Goal: Information Seeking & Learning: Learn about a topic

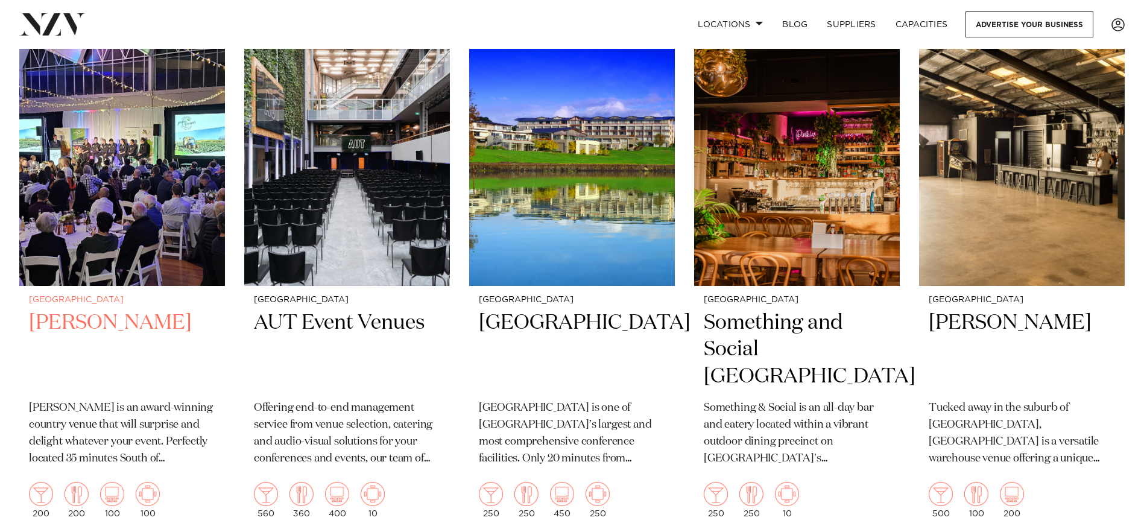
scroll to position [4342, 0]
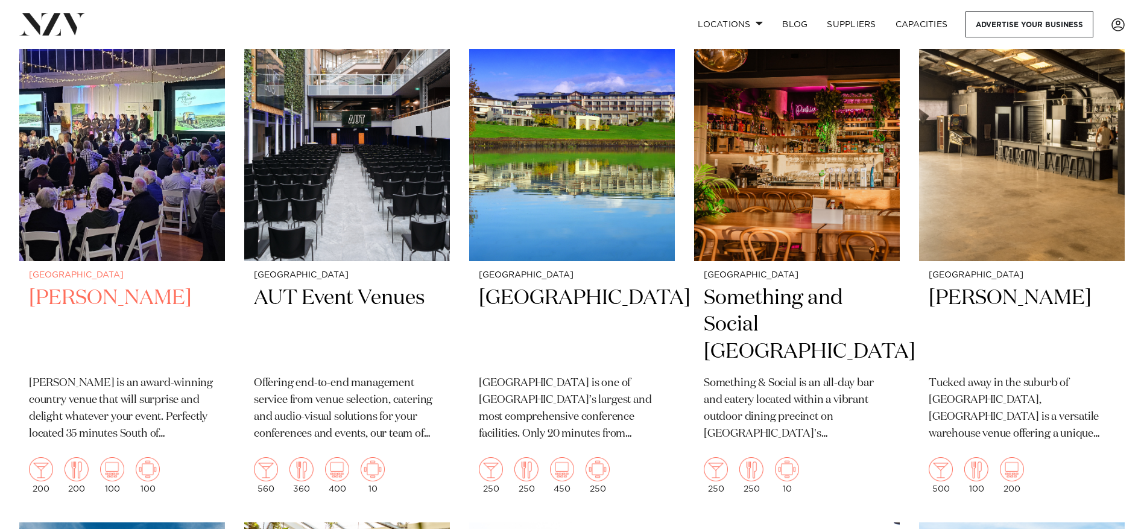
click at [68, 285] on h2 "LaValla" at bounding box center [122, 325] width 186 height 81
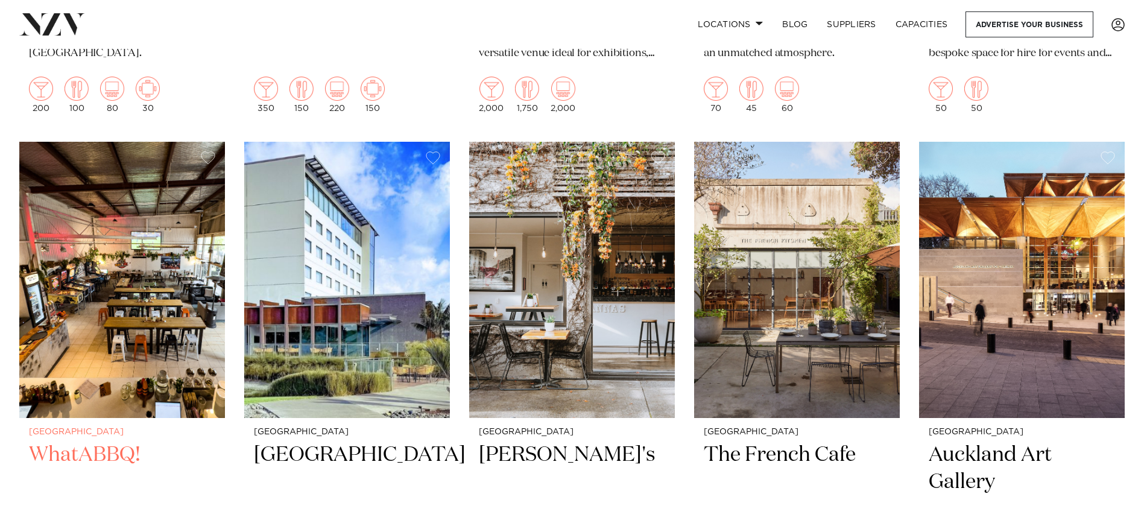
scroll to position [5789, 0]
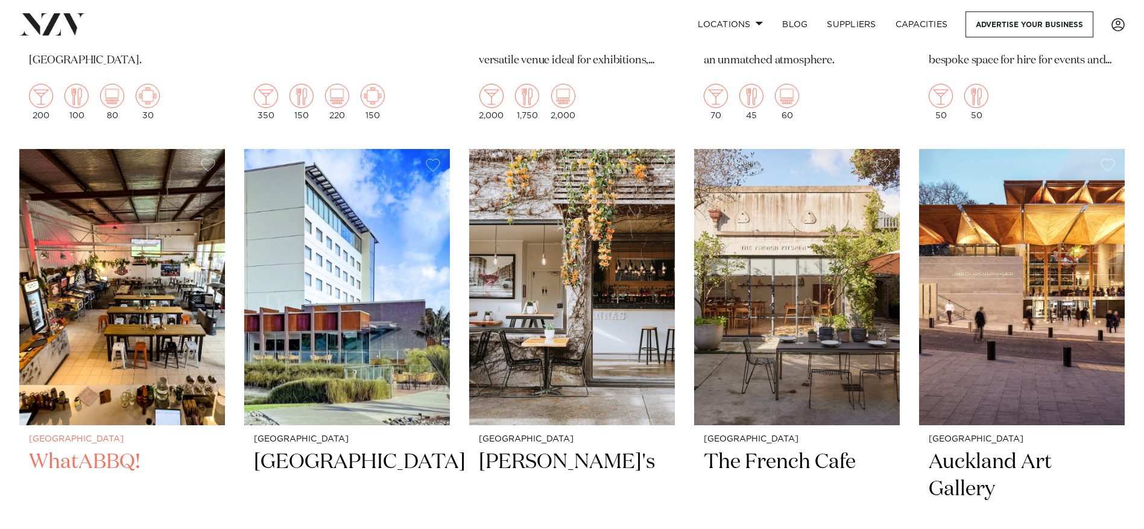
click at [118, 449] on h2 "WhatABBQ!" at bounding box center [122, 489] width 186 height 81
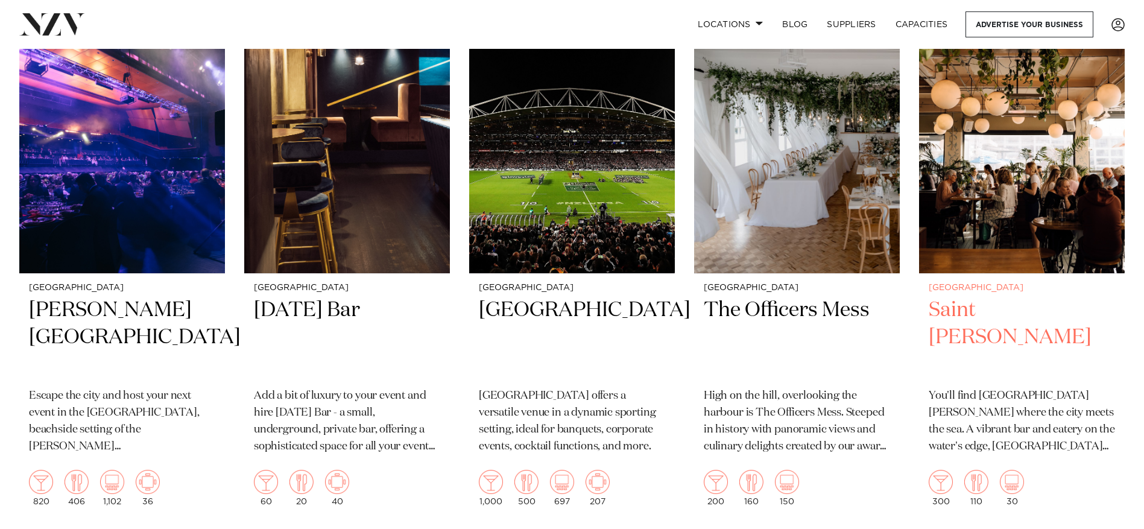
scroll to position [8080, 0]
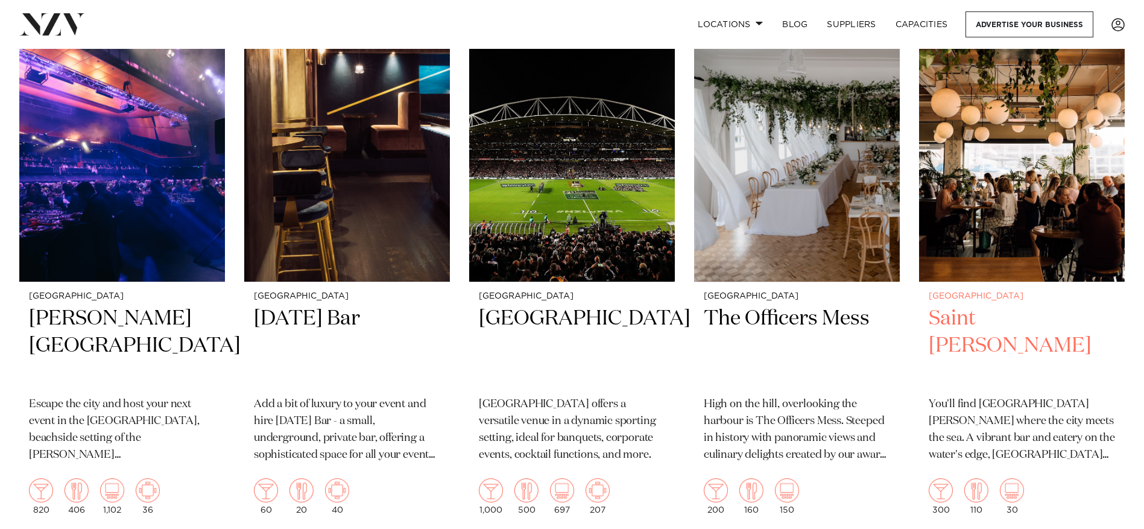
click at [911, 305] on h2 "Saint Alice" at bounding box center [1022, 345] width 186 height 81
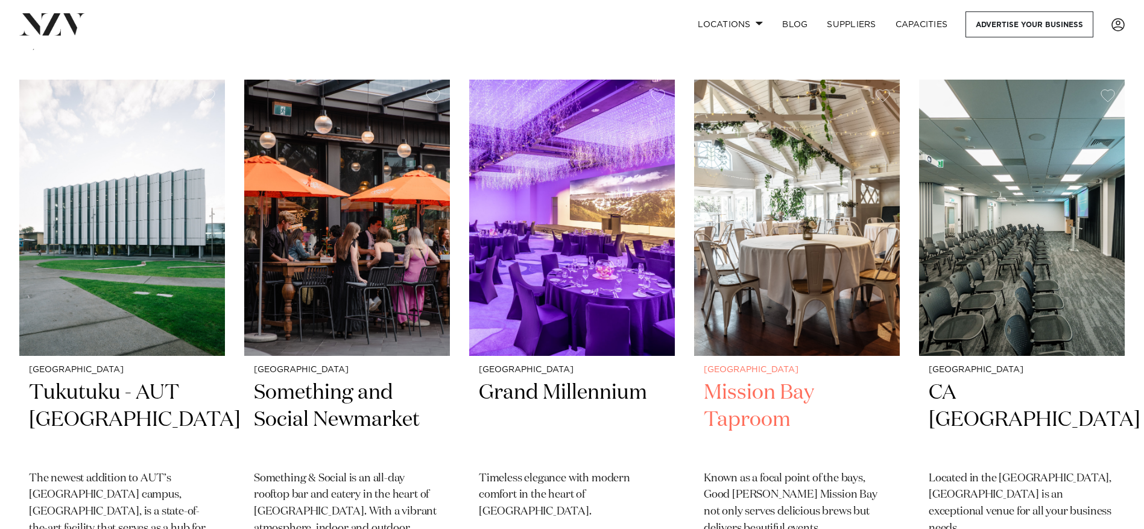
scroll to position [9166, 0]
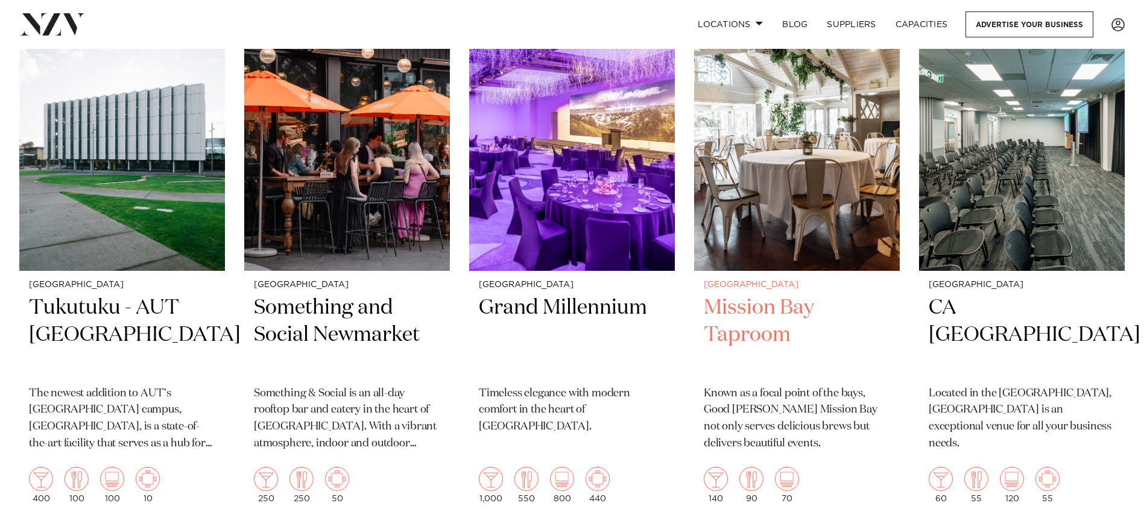
click at [785, 294] on h2 "Mission Bay Taproom" at bounding box center [797, 334] width 186 height 81
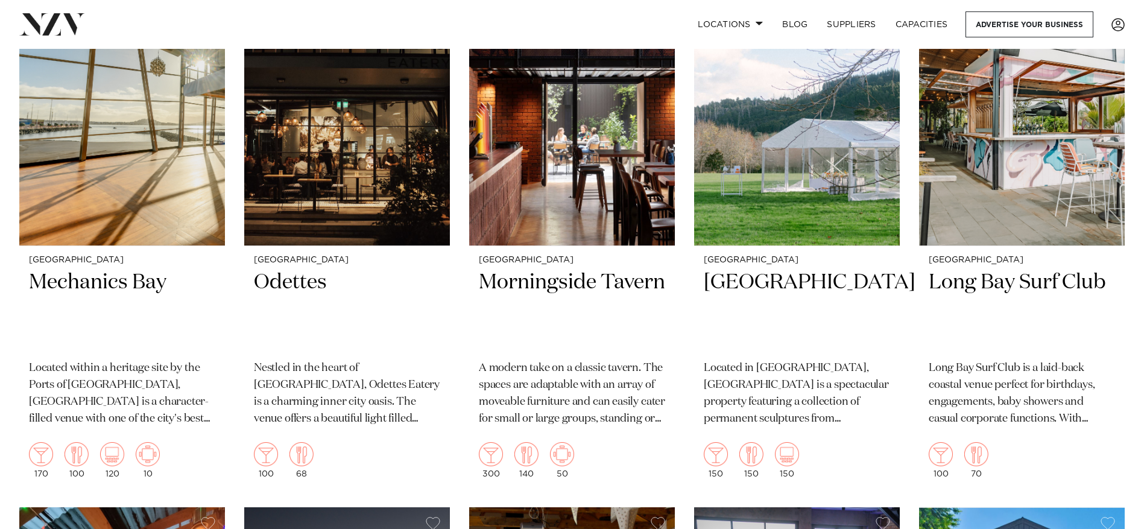
scroll to position [11879, 0]
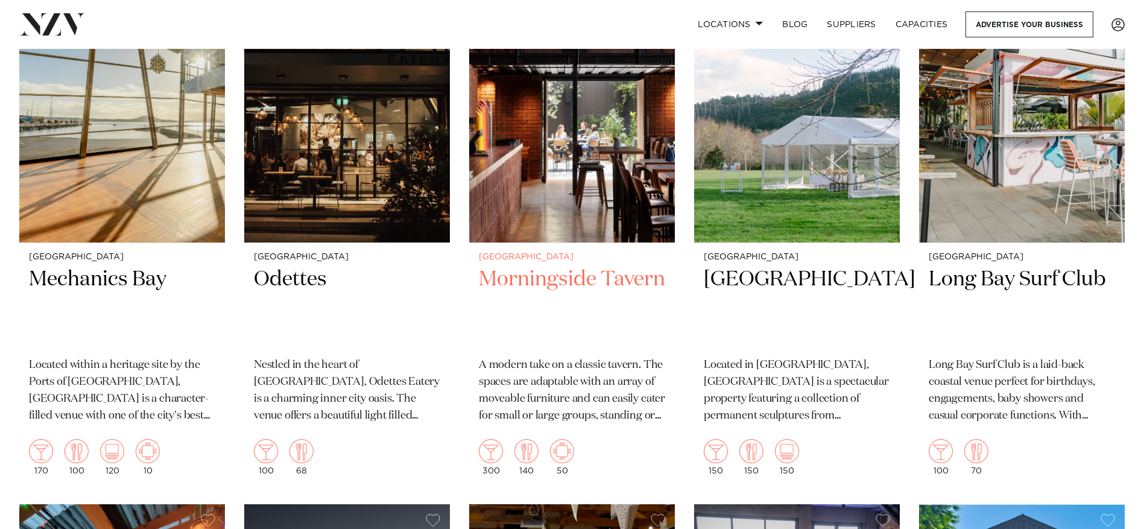
click at [505, 266] on h2 "Morningside Tavern" at bounding box center [572, 306] width 186 height 81
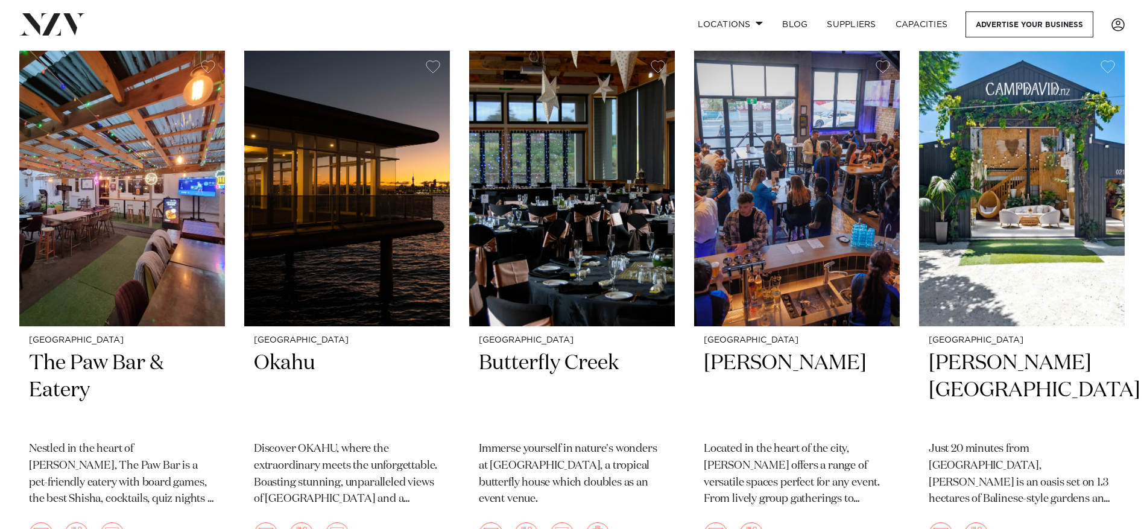
scroll to position [12362, 0]
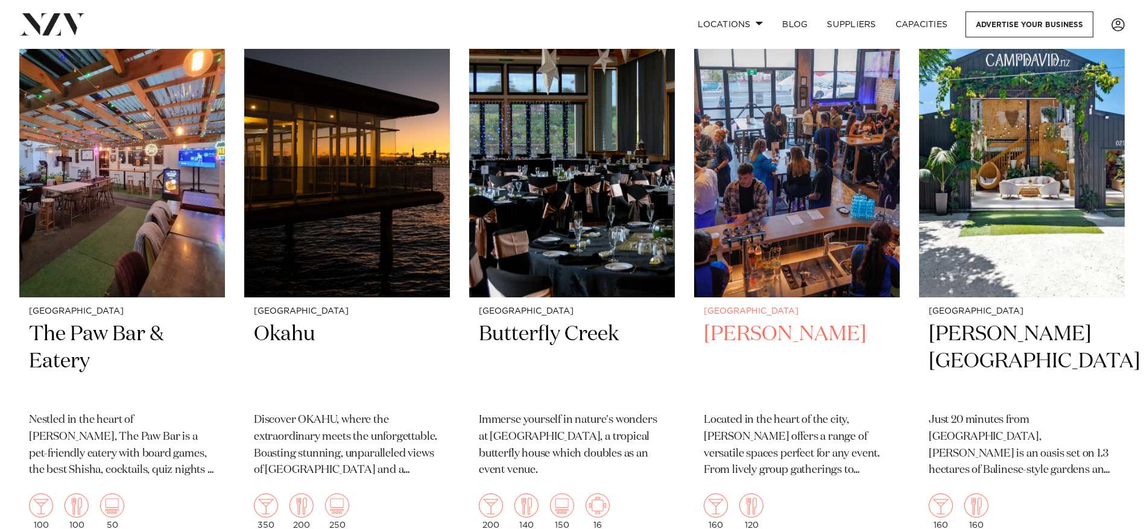
click at [751, 321] on h2 "Tyler St" at bounding box center [797, 361] width 186 height 81
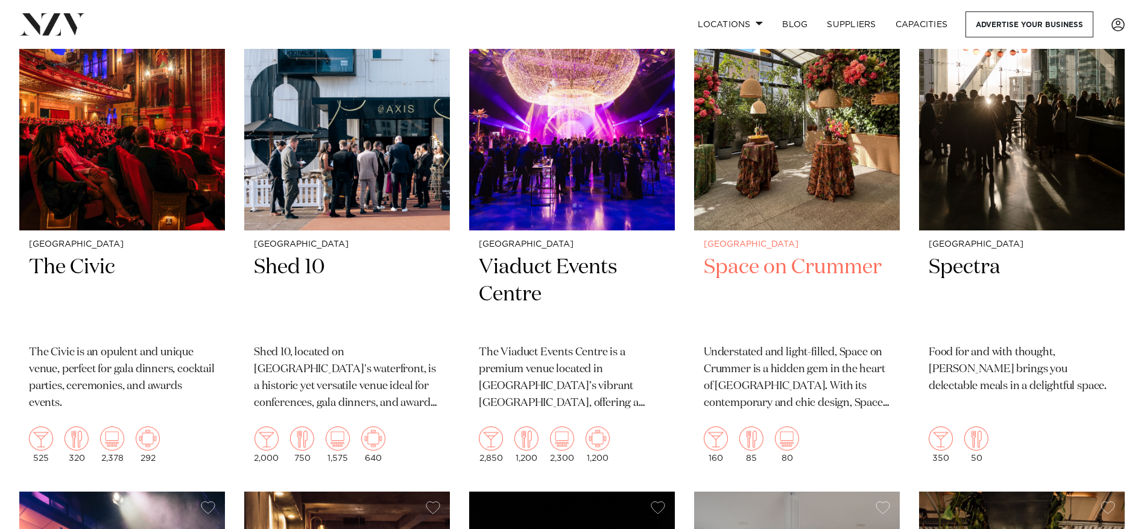
scroll to position [7598, 0]
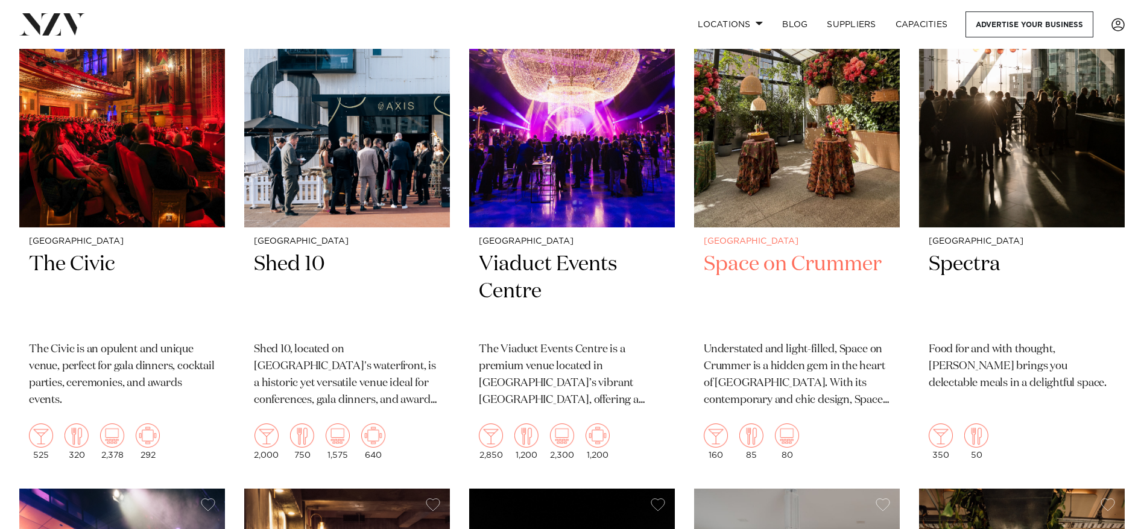
click at [797, 251] on h2 "Space on Crummer" at bounding box center [797, 291] width 186 height 81
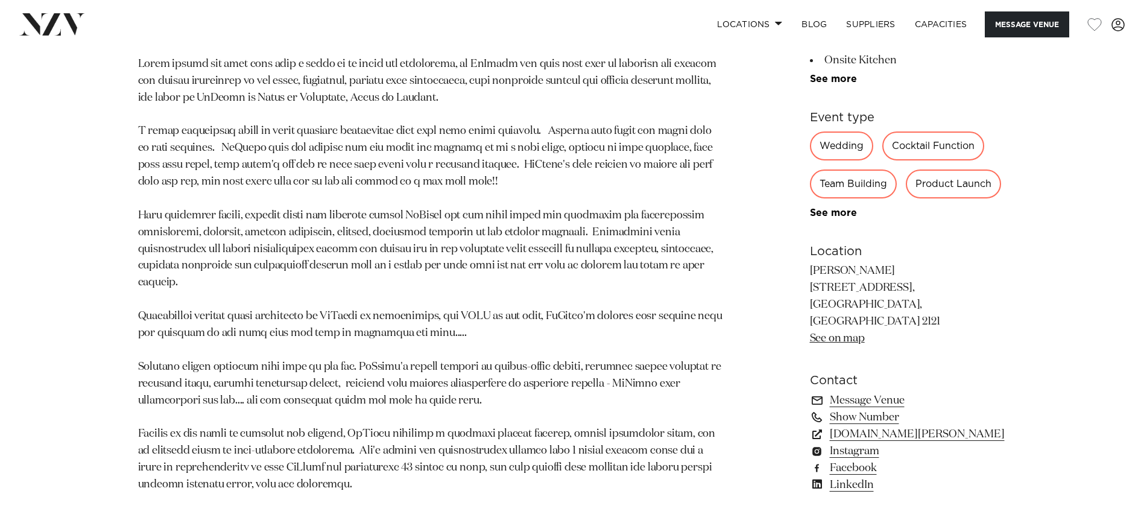
scroll to position [844, 0]
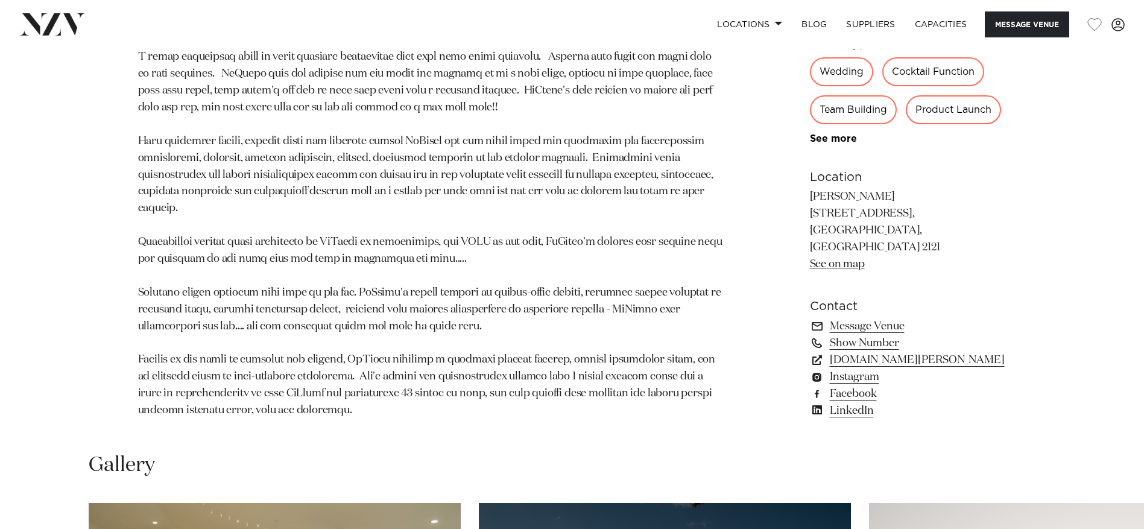
click at [847, 260] on link "See on map" at bounding box center [837, 264] width 55 height 11
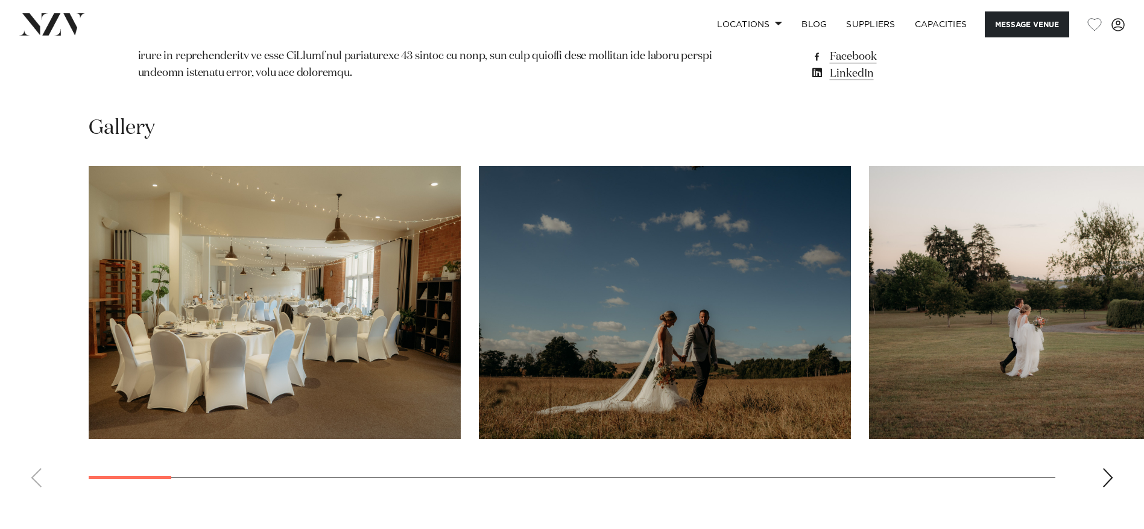
scroll to position [1206, 0]
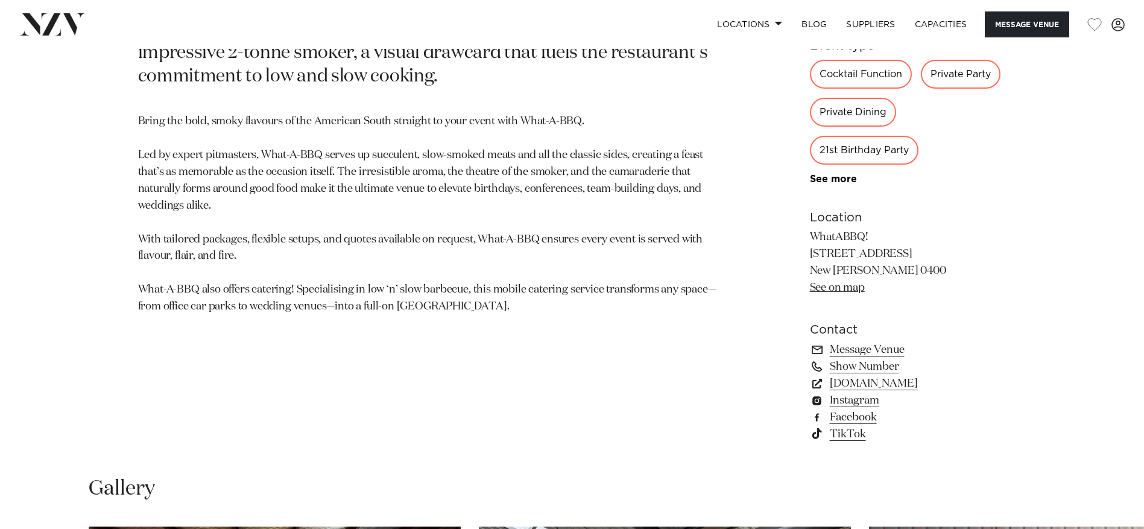
scroll to position [784, 0]
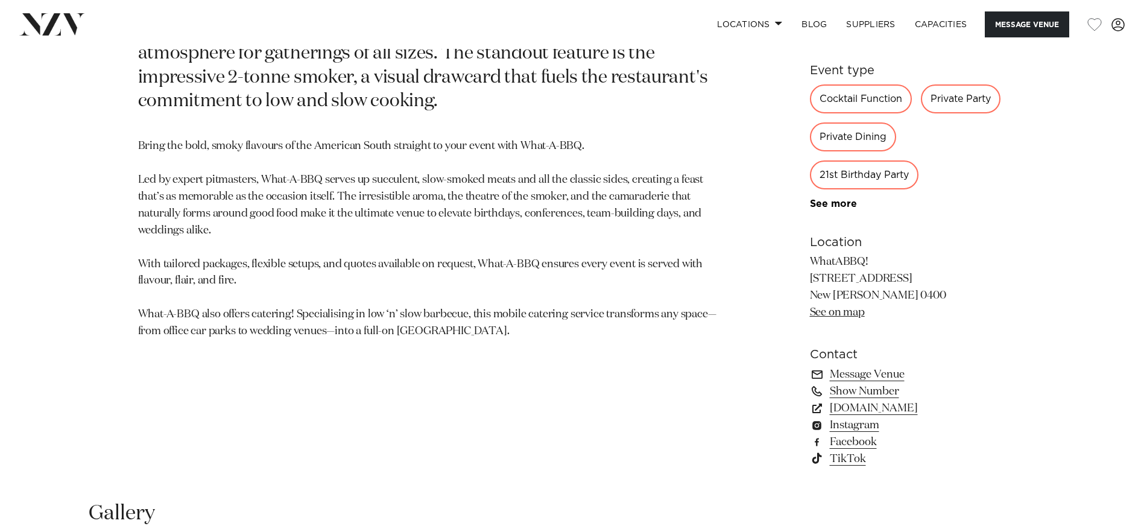
click at [830, 312] on link "See on map" at bounding box center [837, 312] width 55 height 11
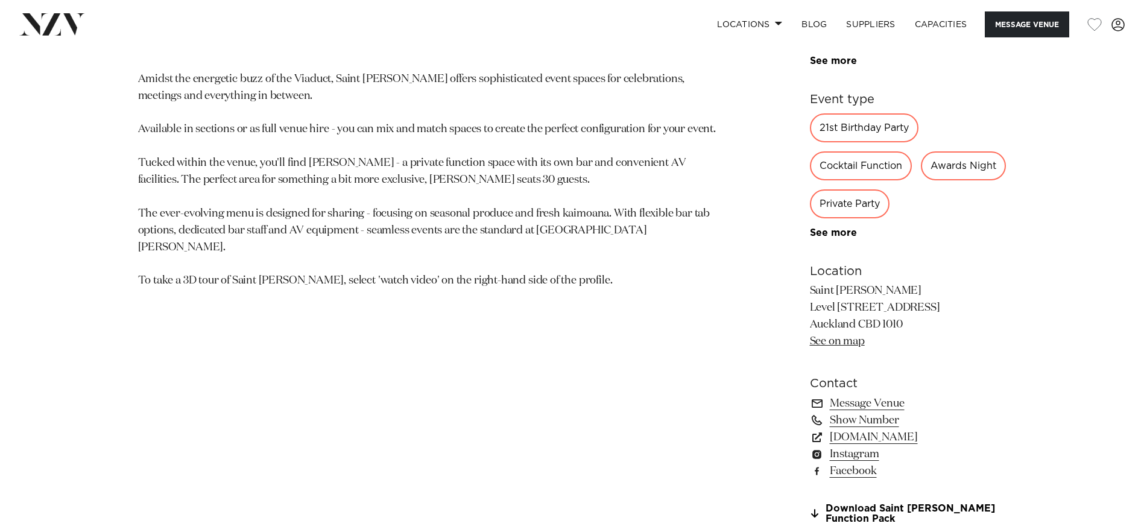
scroll to position [844, 0]
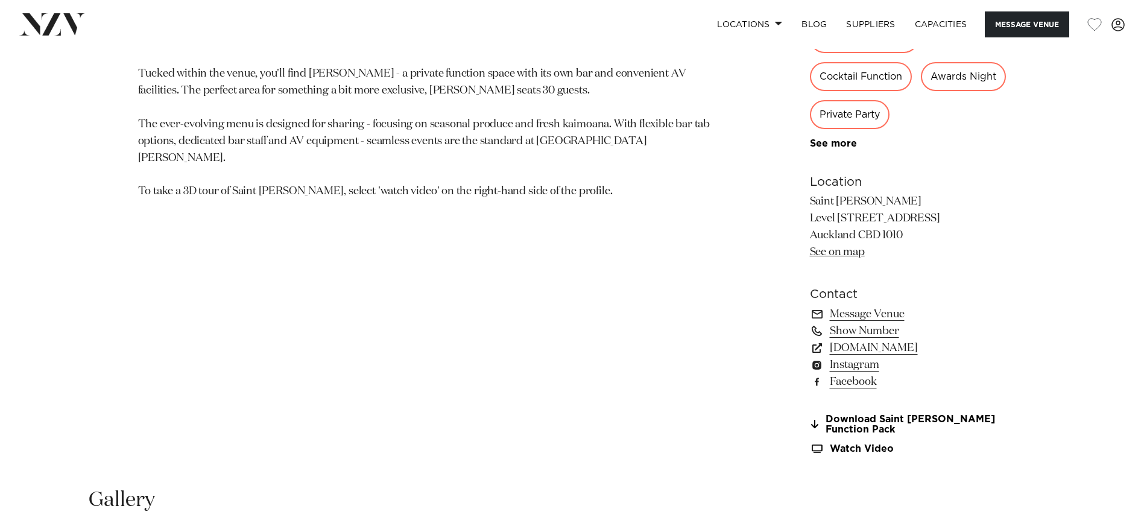
click at [833, 254] on link "See on map" at bounding box center [837, 252] width 55 height 11
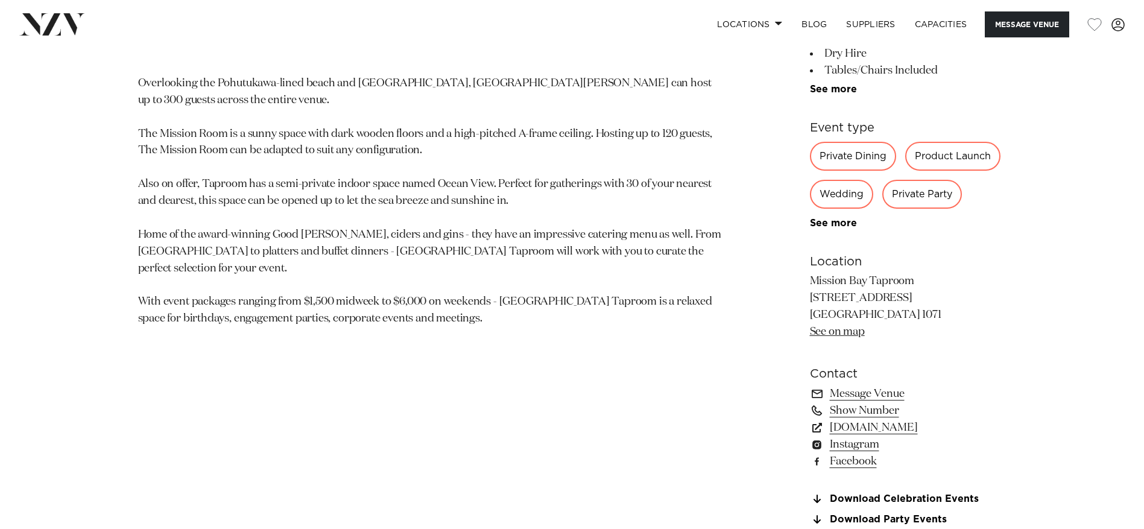
scroll to position [844, 0]
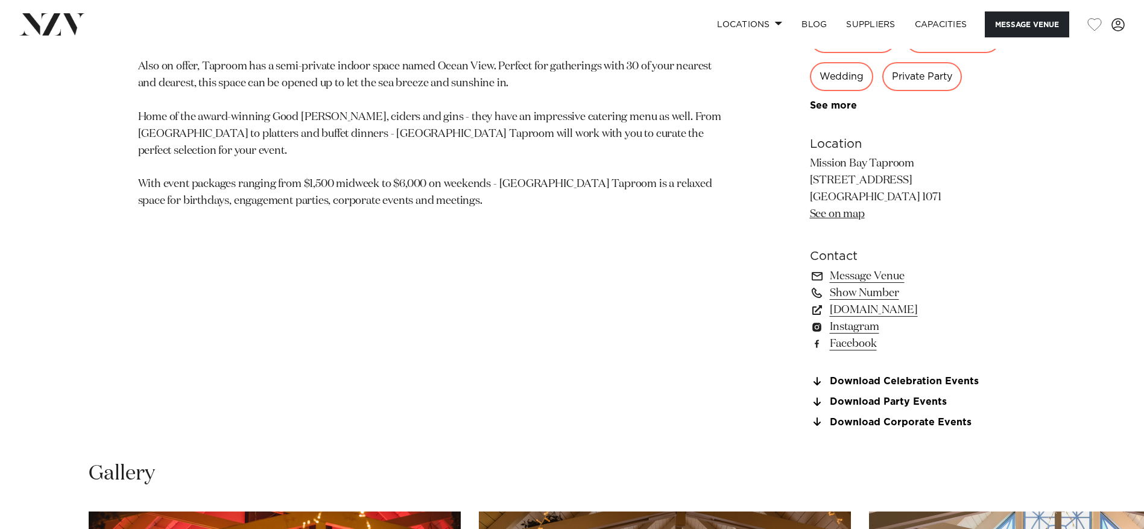
click at [842, 216] on link "See on map" at bounding box center [837, 214] width 55 height 11
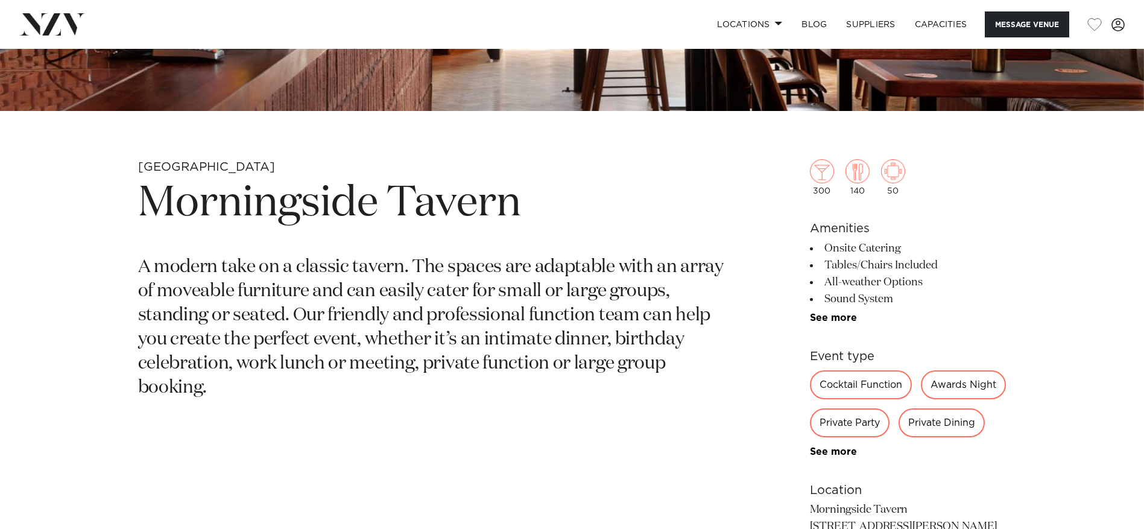
scroll to position [603, 0]
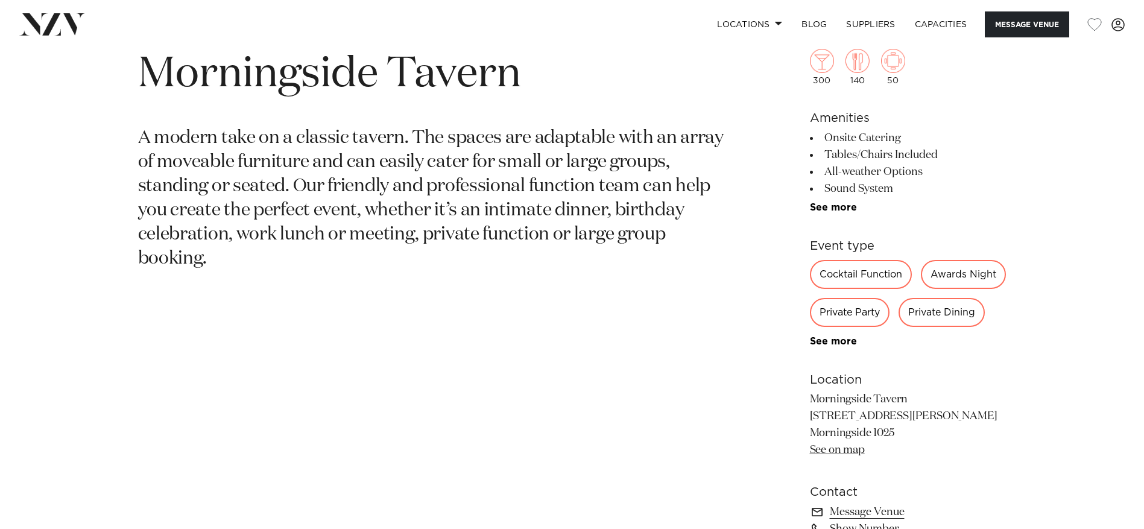
click at [848, 455] on link "See on map" at bounding box center [837, 449] width 55 height 11
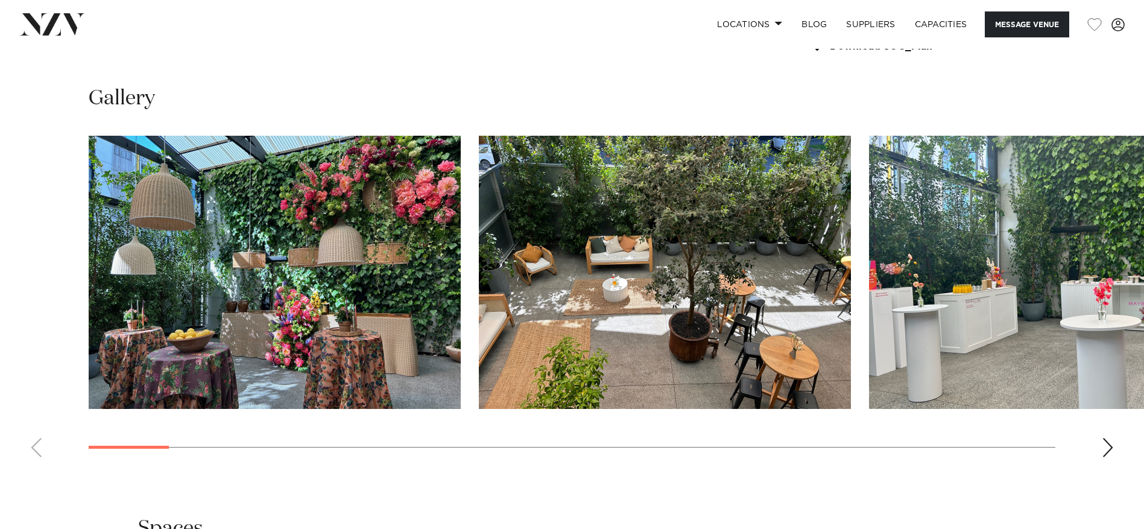
scroll to position [1146, 0]
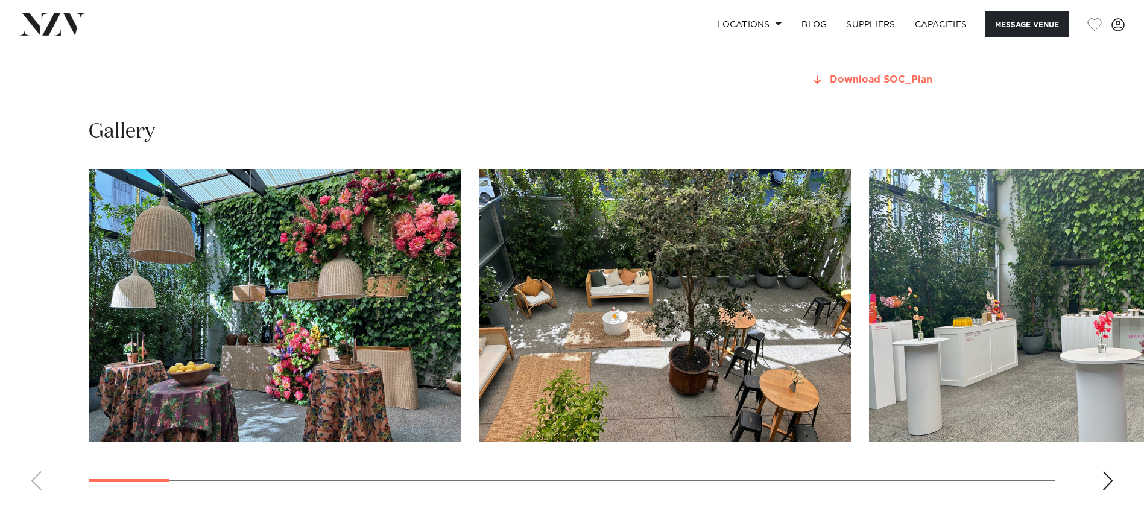
click at [888, 83] on link "Download SOC_Plan" at bounding box center [908, 80] width 197 height 11
